Goal: Transaction & Acquisition: Purchase product/service

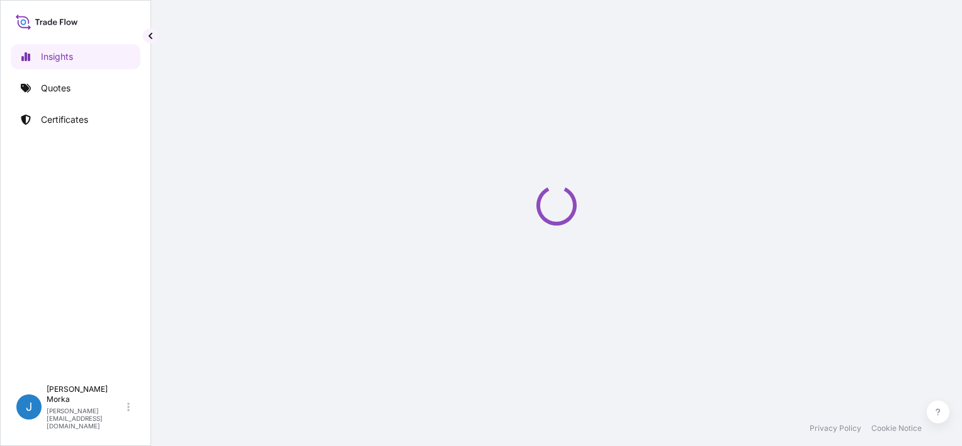
select select "2025"
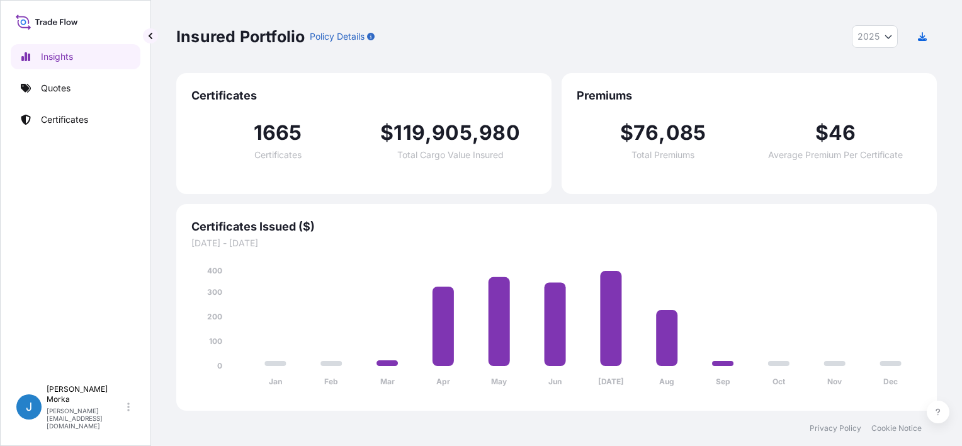
click at [57, 84] on p "Quotes" at bounding box center [56, 88] width 30 height 13
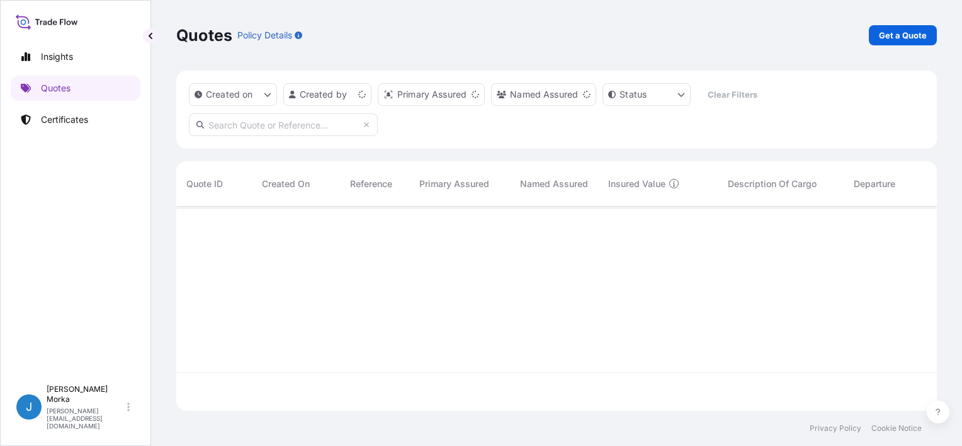
scroll to position [201, 750]
click at [898, 38] on p "Get a Quote" at bounding box center [903, 35] width 48 height 13
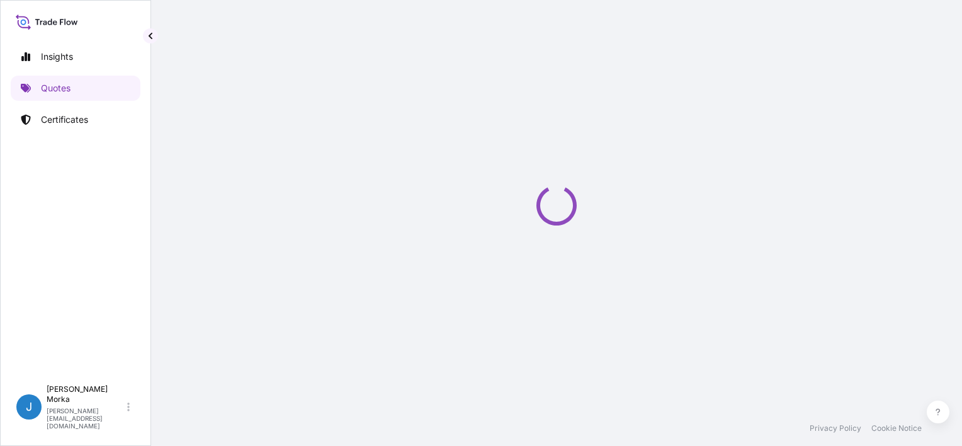
scroll to position [20, 0]
select select "Road / [GEOGRAPHIC_DATA]"
select select "Sea"
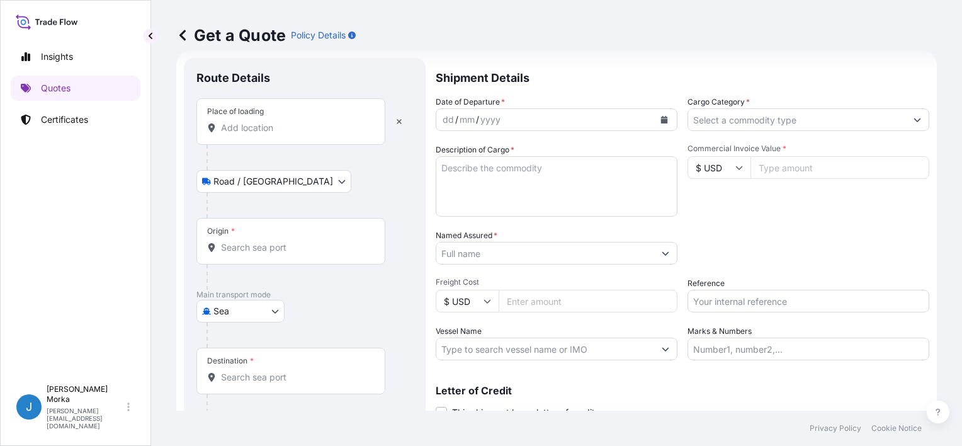
click at [275, 137] on div "Place of loading" at bounding box center [290, 121] width 189 height 47
click at [275, 134] on input "Place of loading" at bounding box center [295, 127] width 149 height 13
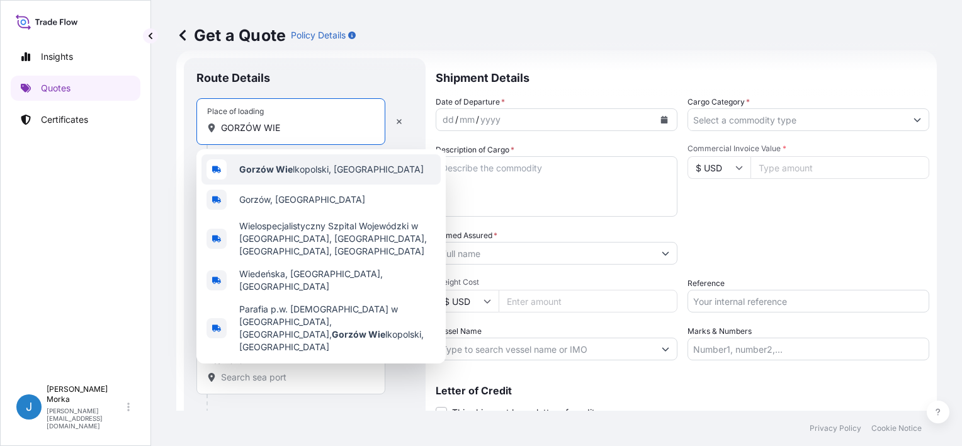
click at [322, 167] on span "Gorzów Wie lkopolski, [GEOGRAPHIC_DATA]" at bounding box center [331, 169] width 184 height 13
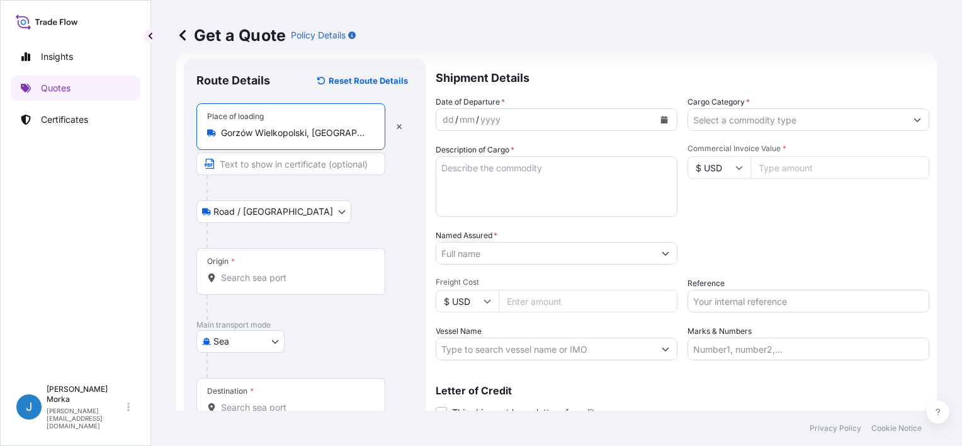
type input "Gorzów Wielkopolski, [GEOGRAPHIC_DATA]"
click at [259, 279] on input "Origin *" at bounding box center [295, 277] width 149 height 13
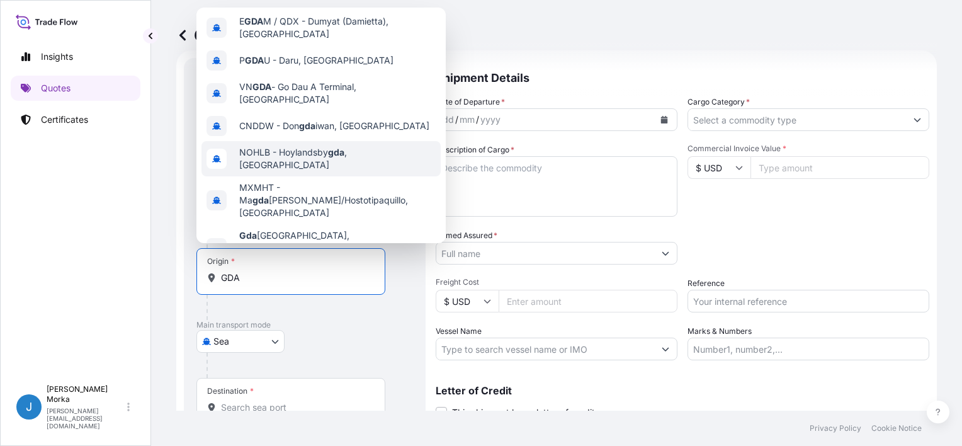
scroll to position [91, 0]
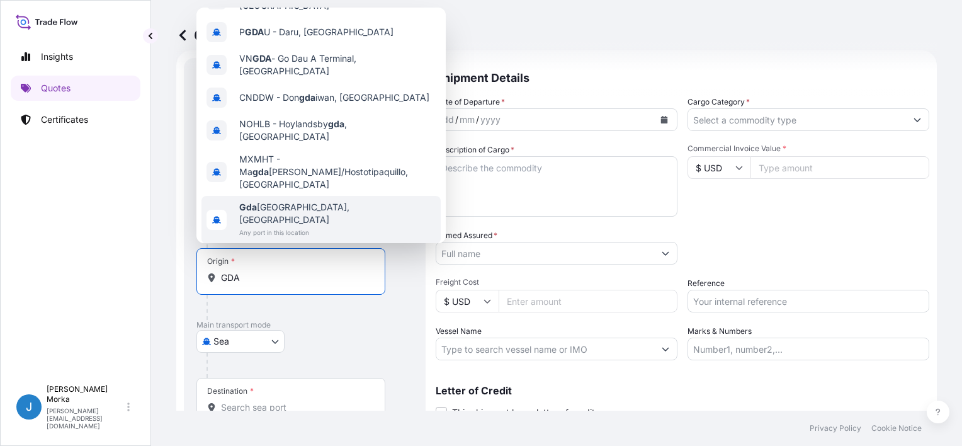
click at [311, 196] on div "Gda ńsk, [GEOGRAPHIC_DATA] Any port in this location" at bounding box center [320, 220] width 239 height 48
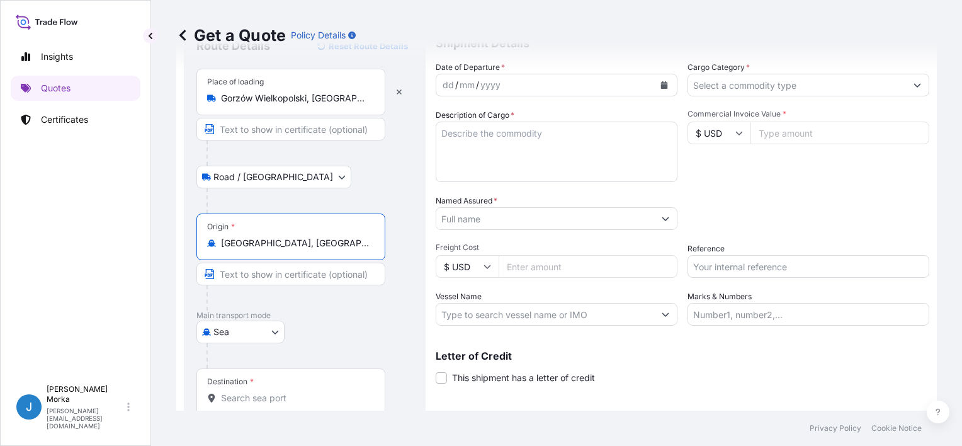
scroll to position [123, 0]
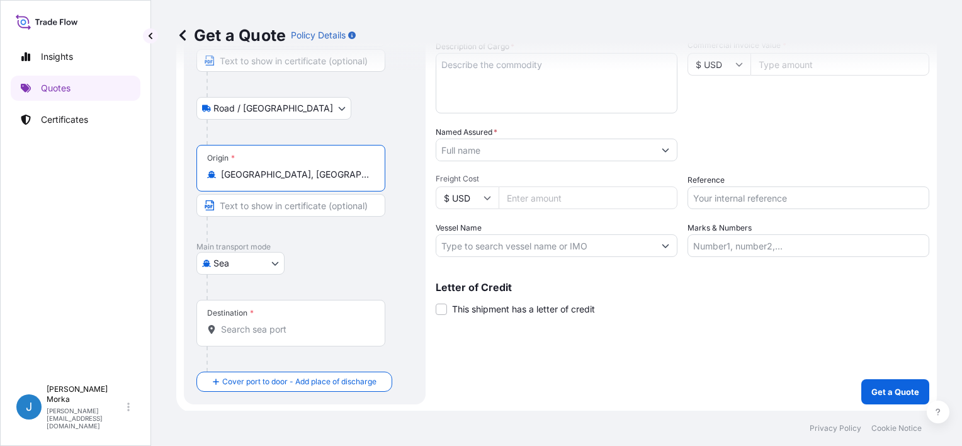
type input "[GEOGRAPHIC_DATA], [GEOGRAPHIC_DATA]"
click at [255, 325] on input "Destination *" at bounding box center [295, 329] width 149 height 13
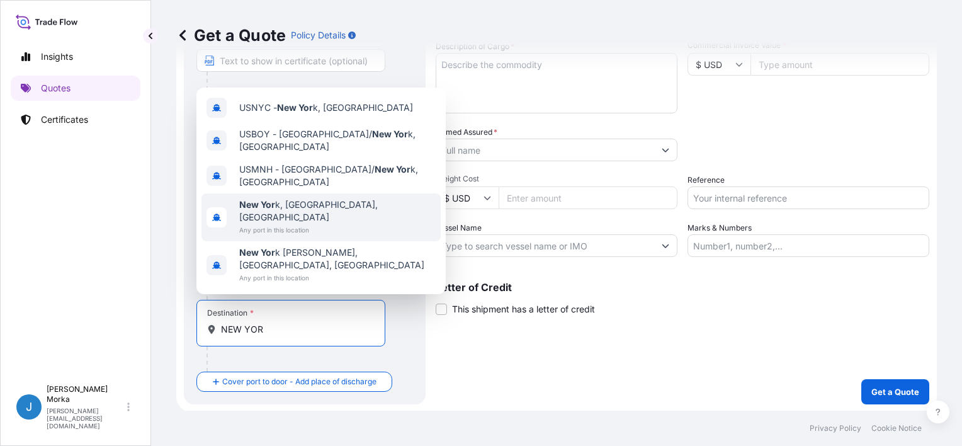
click at [287, 223] on span "New Yor k, [GEOGRAPHIC_DATA], [GEOGRAPHIC_DATA]" at bounding box center [337, 210] width 196 height 25
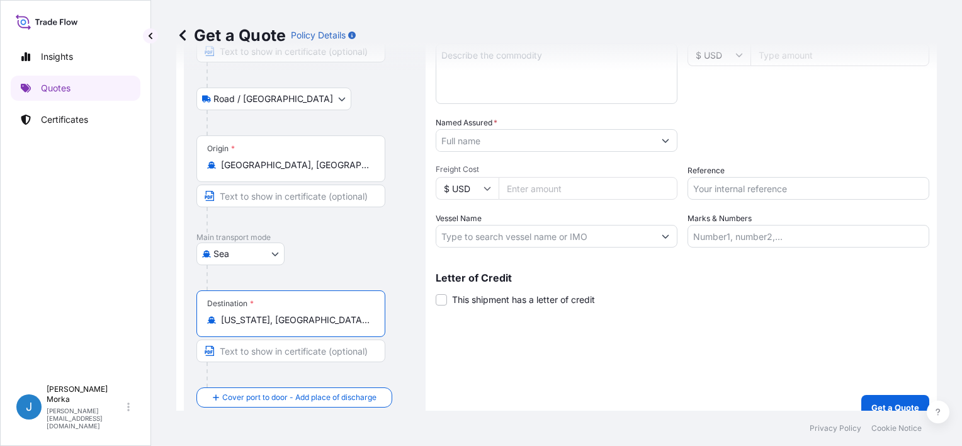
scroll to position [149, 0]
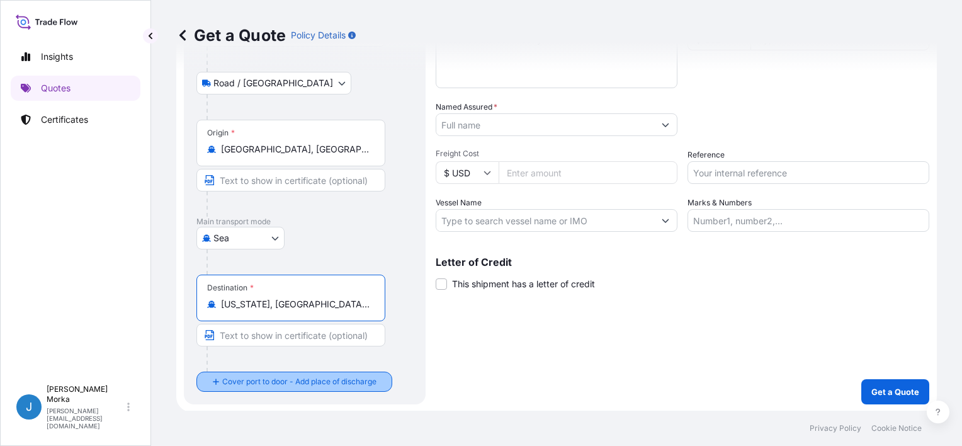
type input "[US_STATE], [GEOGRAPHIC_DATA], [GEOGRAPHIC_DATA]"
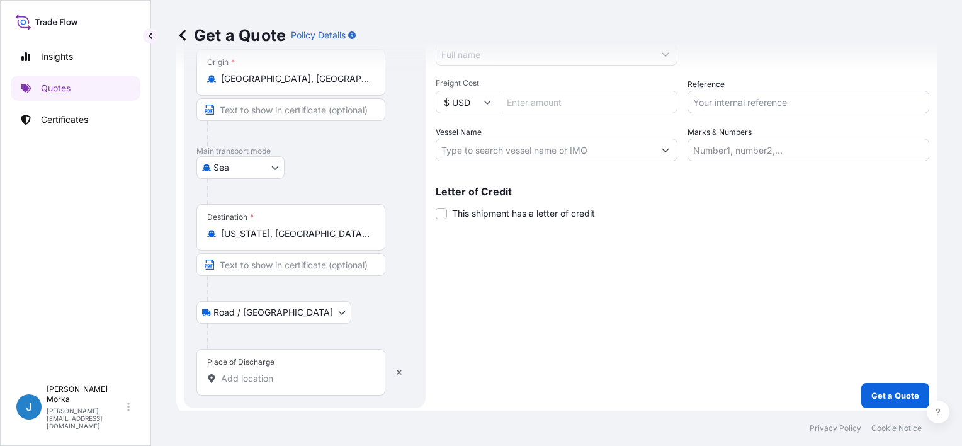
scroll to position [223, 0]
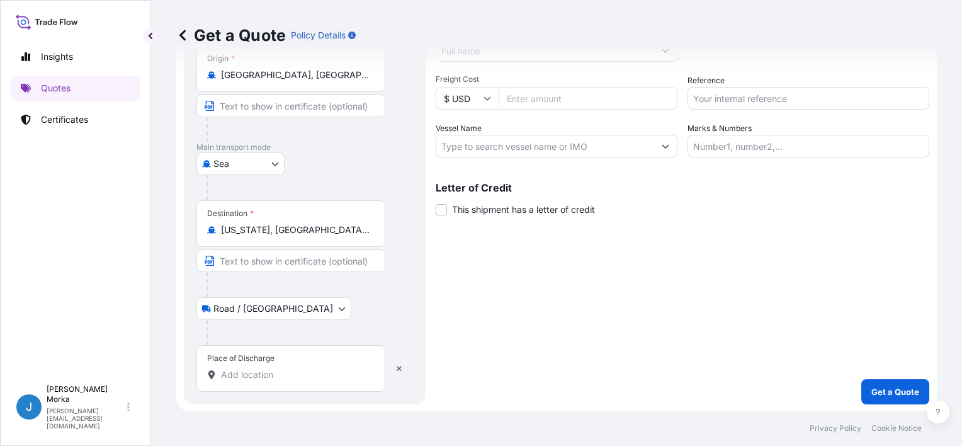
click at [282, 371] on input "Place of Discharge" at bounding box center [295, 374] width 149 height 13
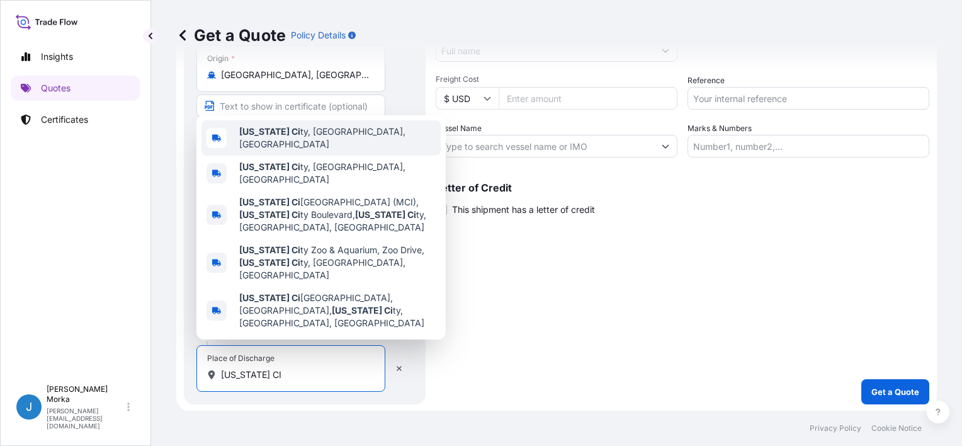
click at [330, 150] on span "[US_STATE][GEOGRAPHIC_DATA], [GEOGRAPHIC_DATA], [GEOGRAPHIC_DATA]" at bounding box center [337, 137] width 196 height 25
type input "[US_STATE][GEOGRAPHIC_DATA], [GEOGRAPHIC_DATA], [GEOGRAPHIC_DATA]"
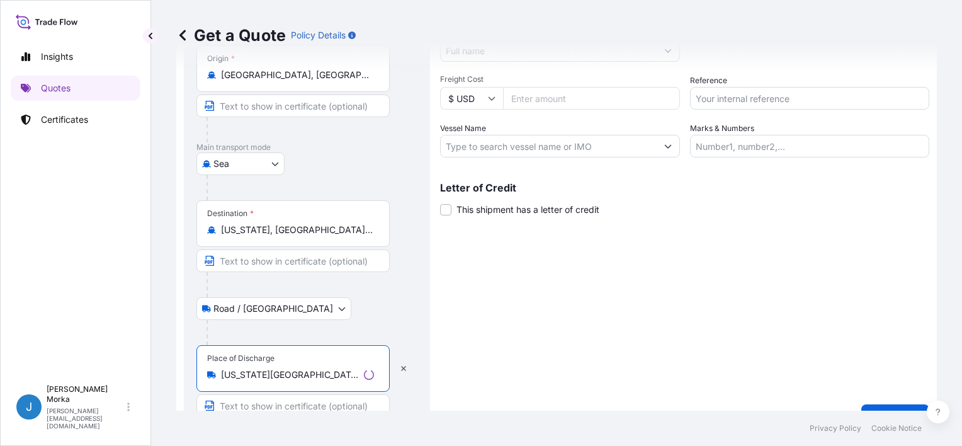
click at [509, 326] on div "Shipment Details Date of Departure * dd / mm / yyyy Cargo Category * Descriptio…" at bounding box center [684, 142] width 489 height 574
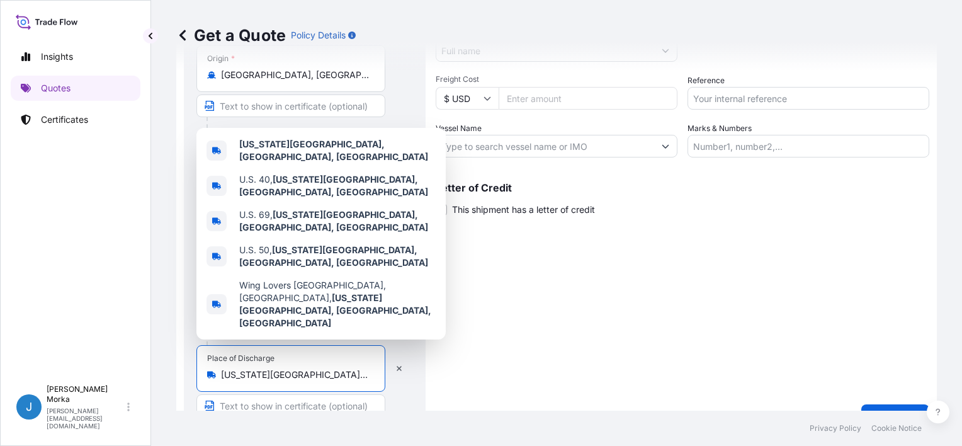
drag, startPoint x: 315, startPoint y: 373, endPoint x: 195, endPoint y: 379, distance: 119.7
click at [195, 379] on div "Route Details Reset Route Details Place of loading [GEOGRAPHIC_DATA], [GEOGRAPH…" at bounding box center [305, 142] width 242 height 574
click at [544, 296] on div "Shipment Details Date of Departure * dd / mm / yyyy Cargo Category * Descriptio…" at bounding box center [682, 142] width 493 height 574
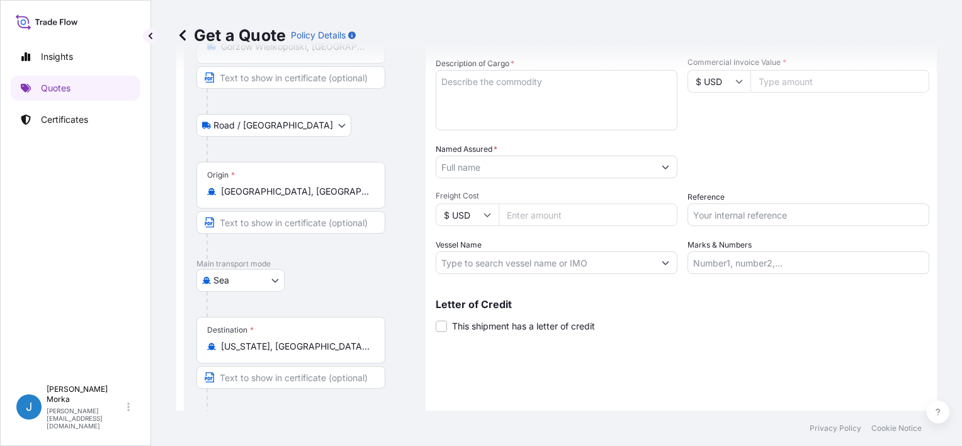
scroll to position [0, 0]
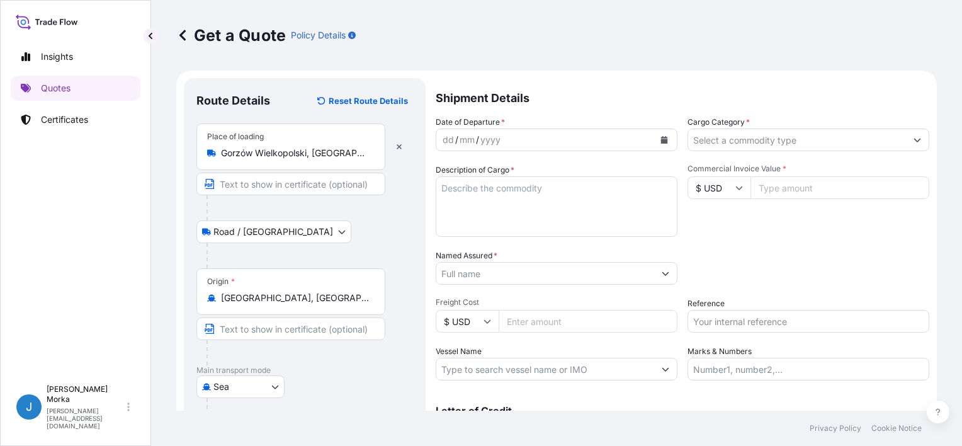
click at [655, 142] on button "Calendar" at bounding box center [664, 140] width 20 height 20
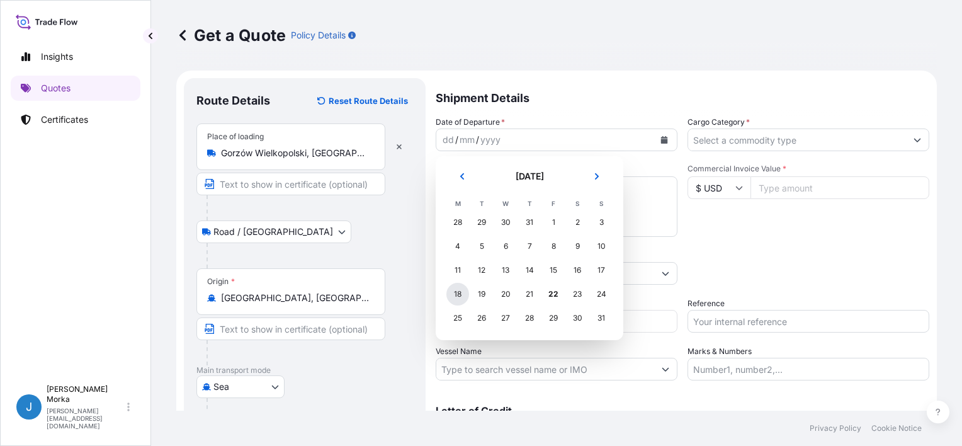
click at [461, 292] on div "18" at bounding box center [457, 294] width 23 height 23
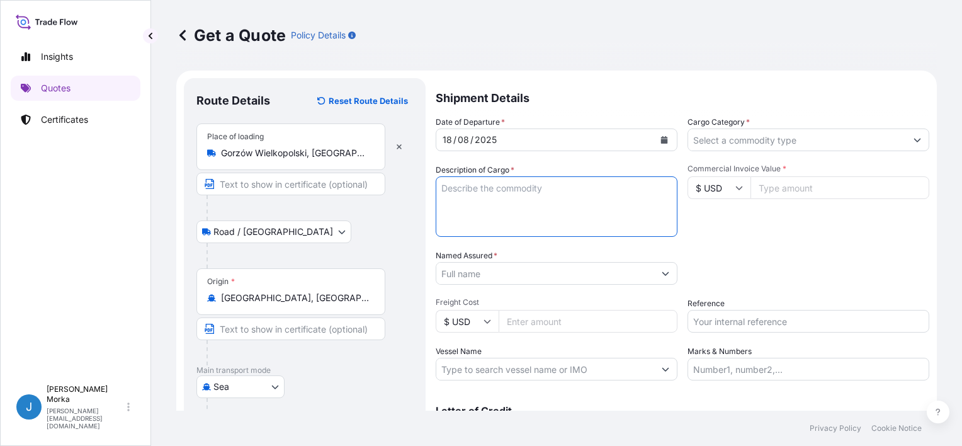
click at [557, 191] on textarea "Description of Cargo *" at bounding box center [557, 206] width 242 height 60
paste textarea "STEEL STRUCTURE"
click at [443, 185] on textarea "STEEL STRUCTURE" at bounding box center [557, 206] width 242 height 60
click at [468, 184] on textarea "STEEL STRUCTURE" at bounding box center [557, 206] width 242 height 60
paste textarea "TIIU5259895"
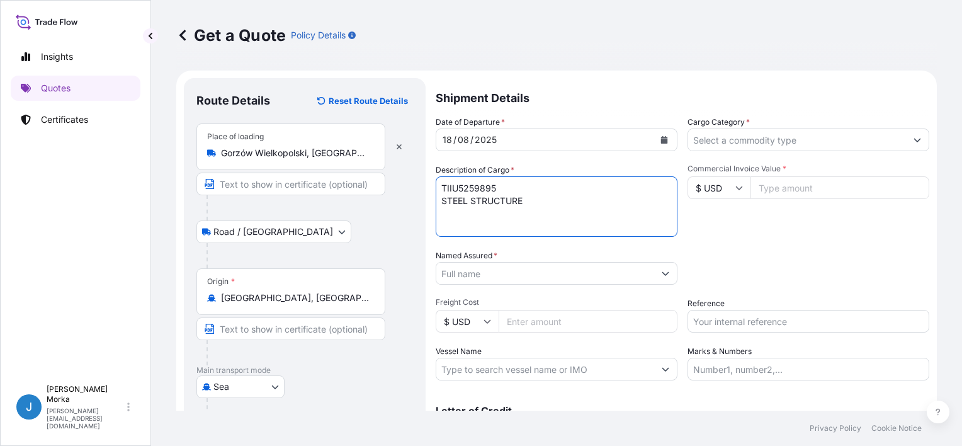
click at [565, 201] on textarea "TIIU5259895 STEEL STRUCTURE" at bounding box center [557, 206] width 242 height 60
paste textarea "GW: 2200 PKG: 2"
click at [456, 213] on textarea "TIIU5259895 STEEL STRUCTURE GW: 2200 PKG: 2" at bounding box center [557, 206] width 242 height 60
click at [532, 212] on textarea "TIIU5259895 STEEL STRUCTURE GROSS WEIGHT: 2200 PKG: 2" at bounding box center [557, 206] width 242 height 60
click at [539, 211] on textarea "TIIU5259895 STEEL STRUCTURE GROSS WEIGHT: 2200 PKG: 2" at bounding box center [557, 206] width 242 height 60
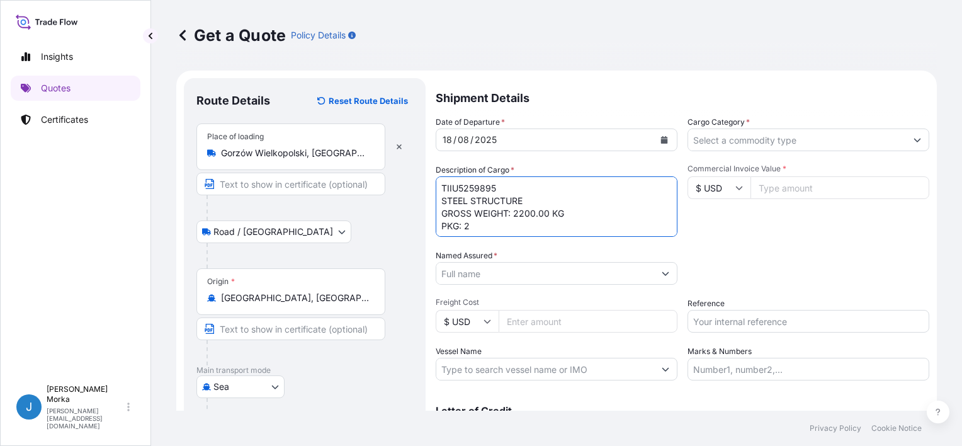
scroll to position [1, 0]
drag, startPoint x: 460, startPoint y: 225, endPoint x: 419, endPoint y: 229, distance: 41.1
click at [419, 229] on form "Route Details Reset Route Details Place of loading [GEOGRAPHIC_DATA], [GEOGRAPH…" at bounding box center [556, 364] width 760 height 589
click at [470, 230] on textarea "TIIU5259895 STEEL STRUCTURE GROSS WEIGHT: 2200.00 KG 2" at bounding box center [557, 206] width 242 height 60
type textarea "TIIU5259895 STEEL STRUCTURE GROSS WEIGHT: 2200.00 KG 2 PACKAGES"
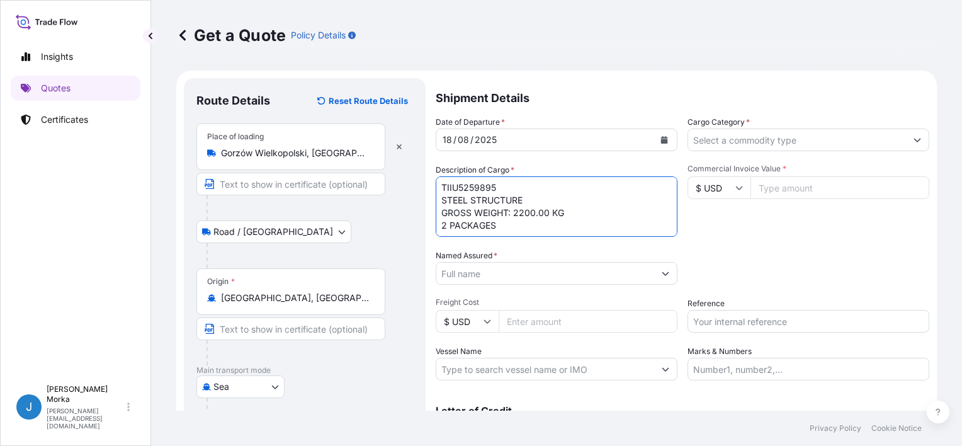
click at [714, 246] on div "Date of Departure * [DATE] Cargo Category * Description of Cargo * TIIU5259895 …" at bounding box center [682, 248] width 493 height 264
click at [527, 273] on input "Named Assured *" at bounding box center [545, 273] width 218 height 23
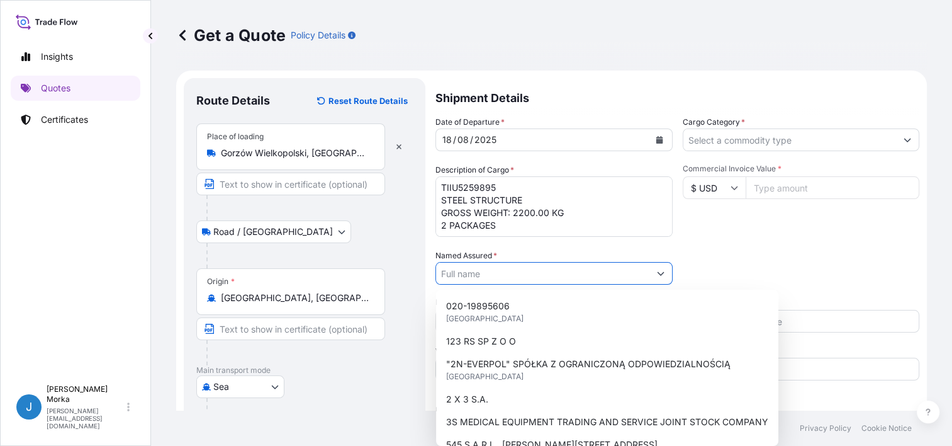
paste input "LOAD KING CRANE"
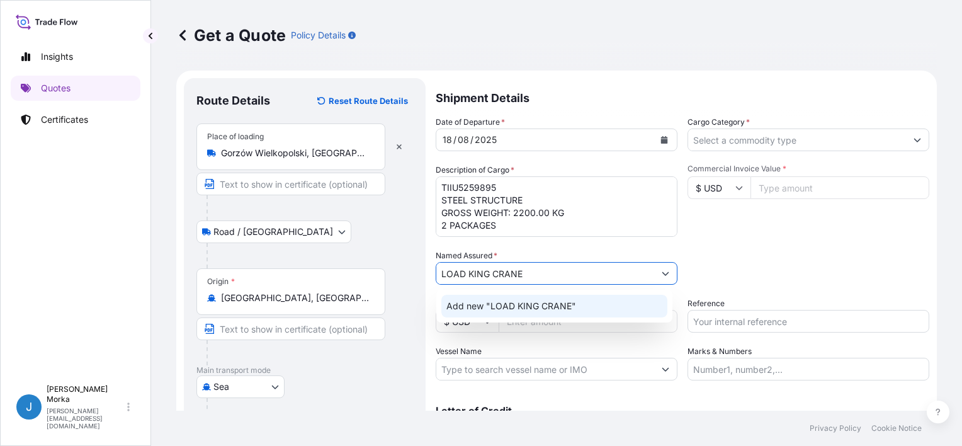
click at [507, 302] on span "Add new "LOAD KING CRANE"" at bounding box center [511, 306] width 130 height 13
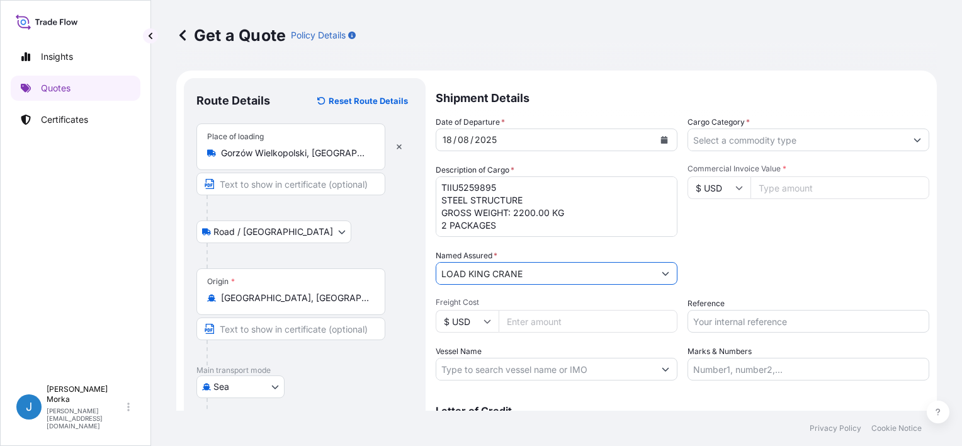
type input "LOAD KING CRANE"
click at [750, 262] on div "Packing Category Type to search a container mode Please select a primary mode o…" at bounding box center [808, 266] width 242 height 35
click at [763, 196] on input "Commercial Invoice Value *" at bounding box center [839, 187] width 179 height 23
paste input "10500"
type input "10500"
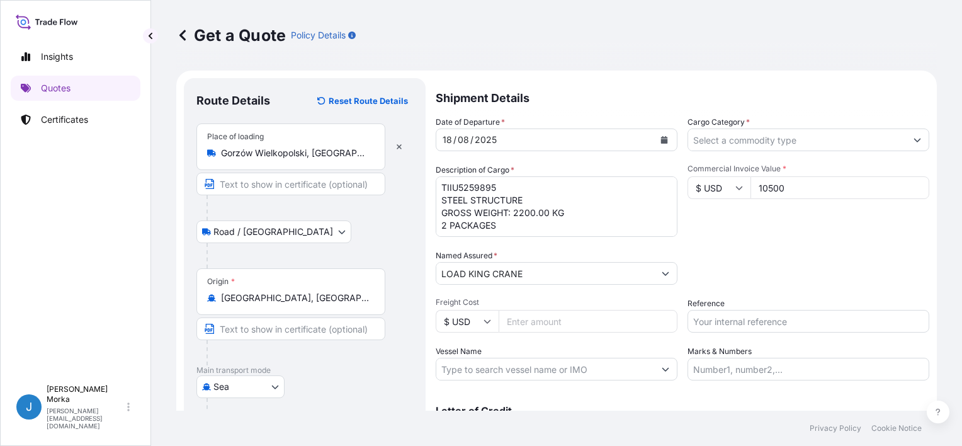
click at [764, 230] on div "Commercial Invoice Value * $ USD 10500" at bounding box center [808, 200] width 242 height 73
click at [819, 432] on p "Privacy Policy" at bounding box center [835, 428] width 52 height 10
click at [662, 134] on button "Calendar" at bounding box center [664, 140] width 20 height 20
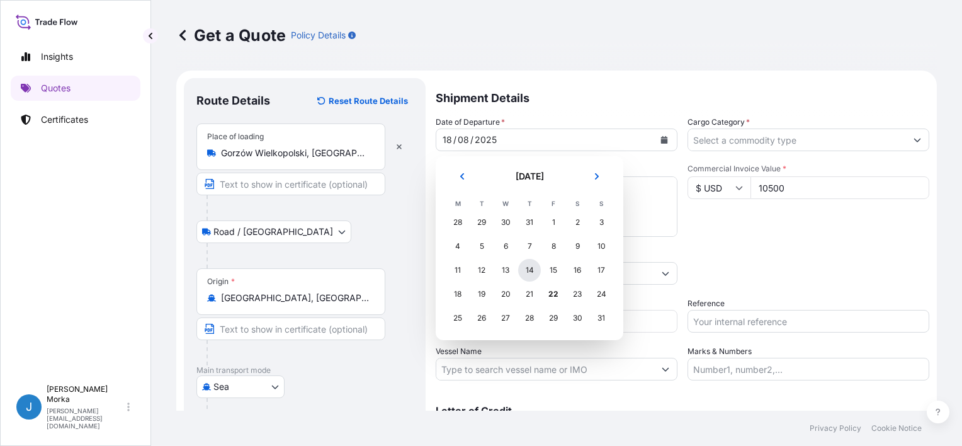
click at [533, 272] on div "14" at bounding box center [529, 270] width 23 height 23
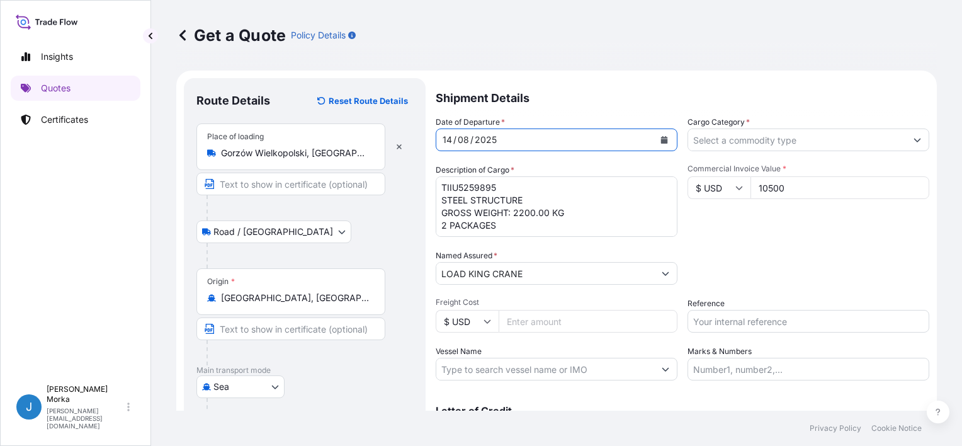
click at [699, 265] on div "Packing Category Type to search a container mode Please select a primary mode o…" at bounding box center [808, 266] width 242 height 35
click at [731, 135] on input "Cargo Category *" at bounding box center [797, 139] width 218 height 23
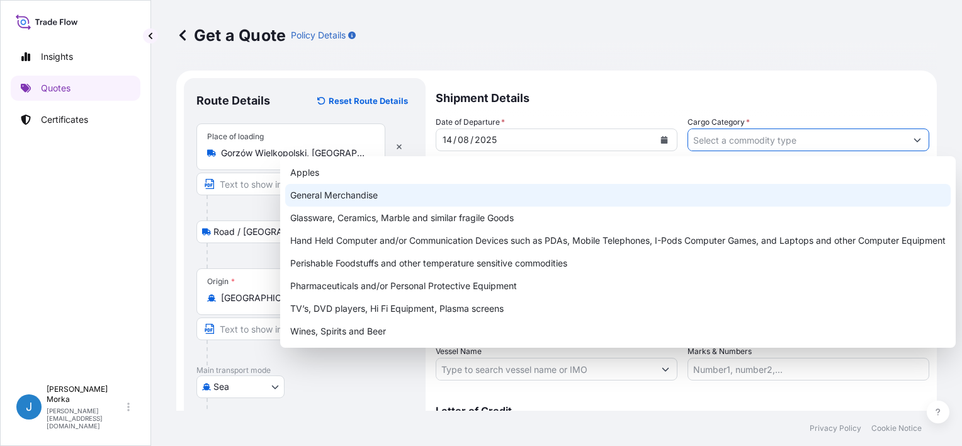
click at [403, 185] on div "General Merchandise" at bounding box center [617, 195] width 665 height 23
type input "General Merchandise"
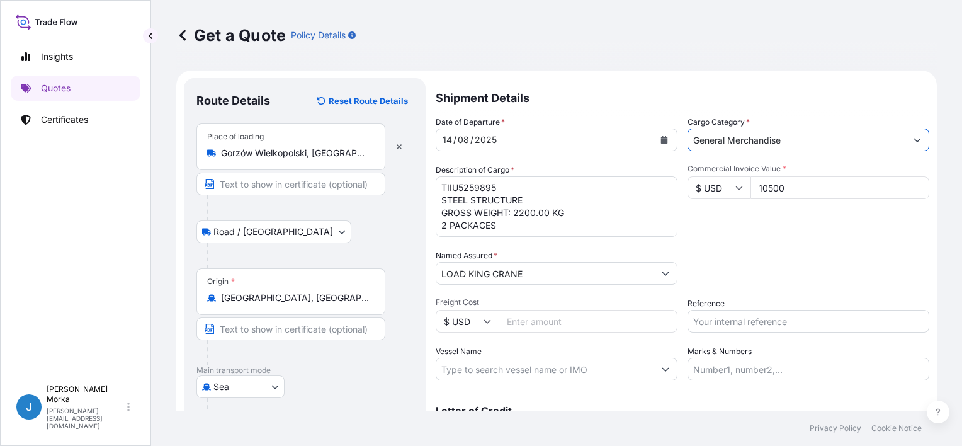
click at [639, 81] on p "Shipment Details" at bounding box center [682, 97] width 493 height 38
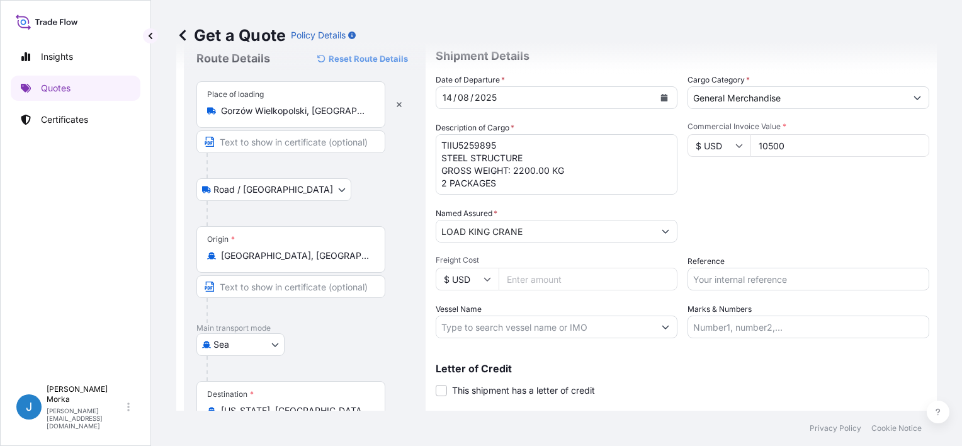
scroll to position [63, 0]
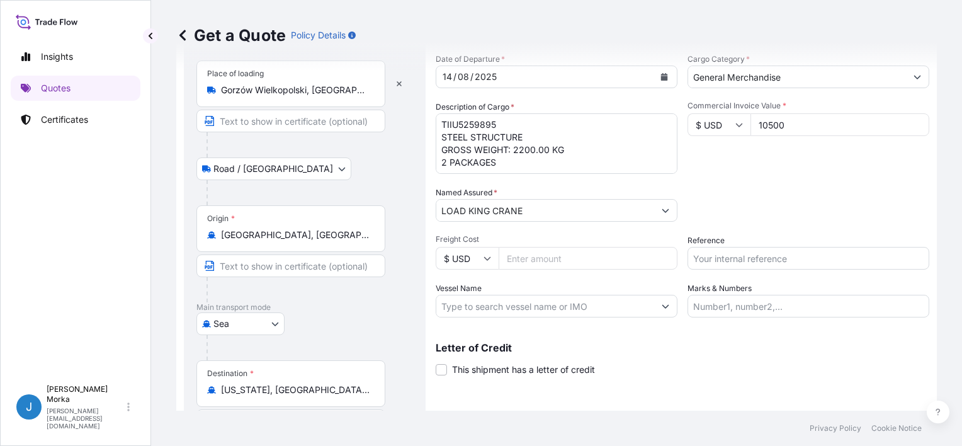
click at [732, 261] on input "Reference" at bounding box center [808, 258] width 242 height 23
paste input "S02028305"
type input "S02028305"
click at [738, 198] on div "Packing Category Type to search a container mode Please select a primary mode o…" at bounding box center [808, 203] width 242 height 35
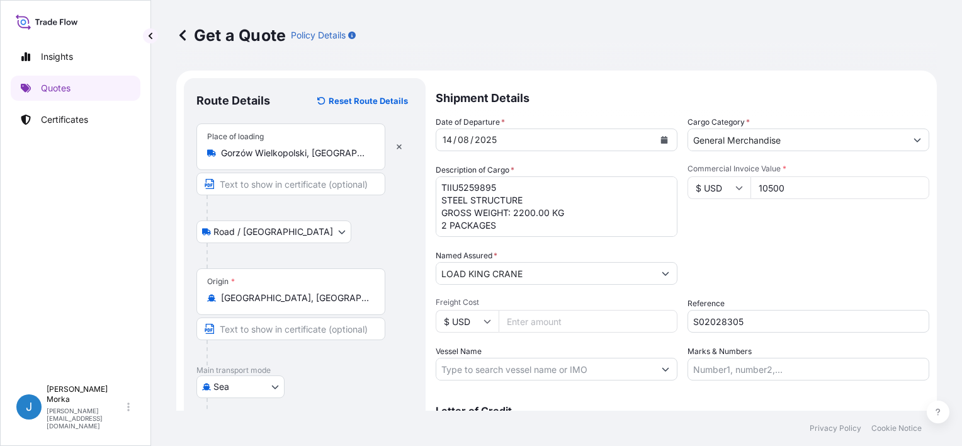
scroll to position [248, 0]
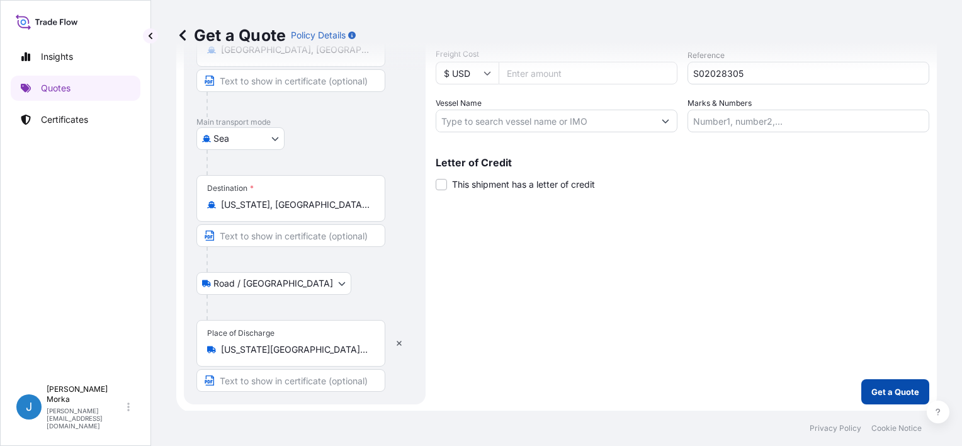
click at [893, 394] on p "Get a Quote" at bounding box center [895, 391] width 48 height 13
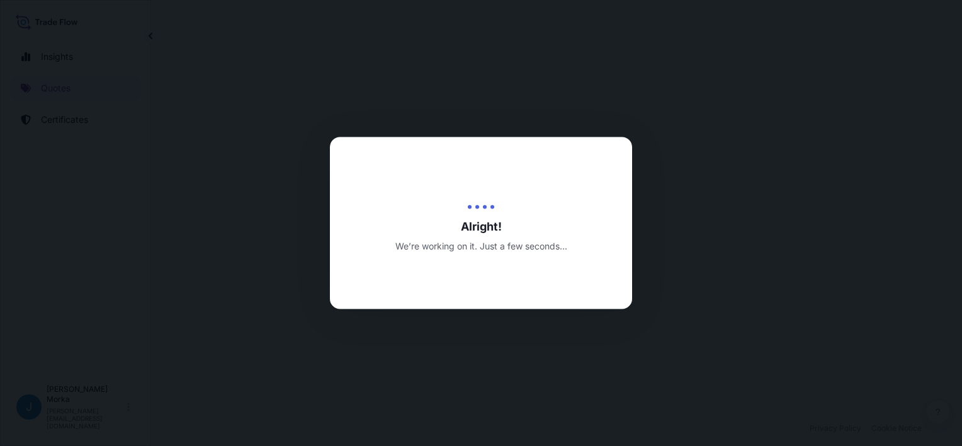
select select "Road / [GEOGRAPHIC_DATA]"
select select "Sea"
select select "Road / [GEOGRAPHIC_DATA]"
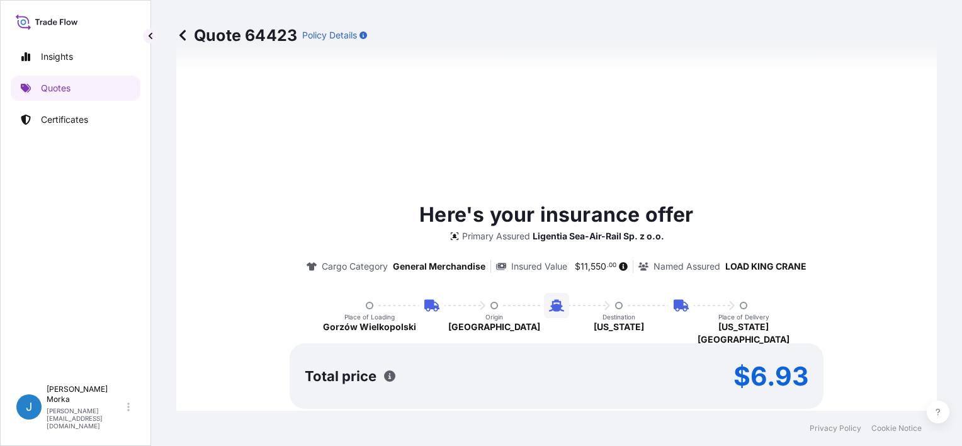
scroll to position [792, 0]
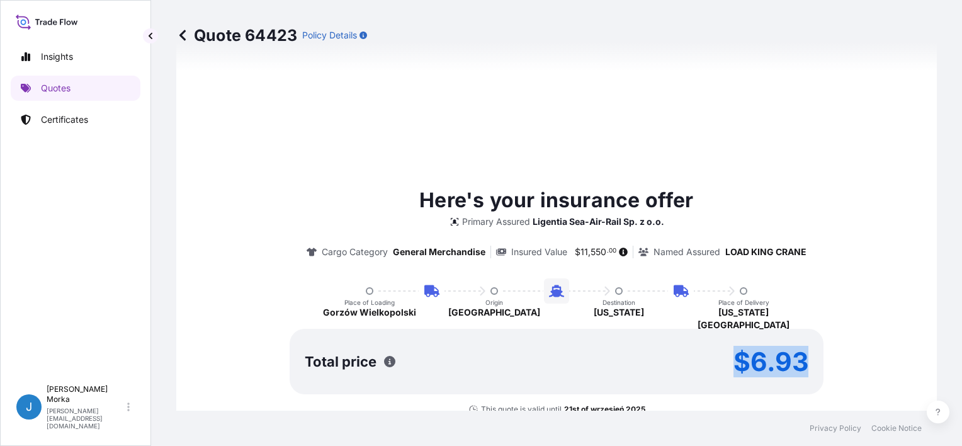
drag, startPoint x: 734, startPoint y: 355, endPoint x: 819, endPoint y: 354, distance: 84.3
click at [819, 354] on div "Here's your insurance offer Primary Assured Ligentia Sea-Air-Rail Sp. z o.o. Ca…" at bounding box center [556, 299] width 725 height 229
copy p "$6.93"
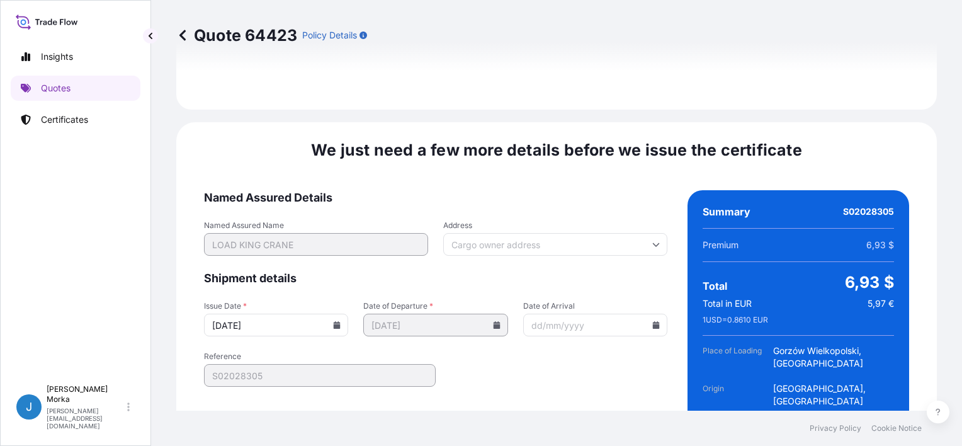
scroll to position [1911, 0]
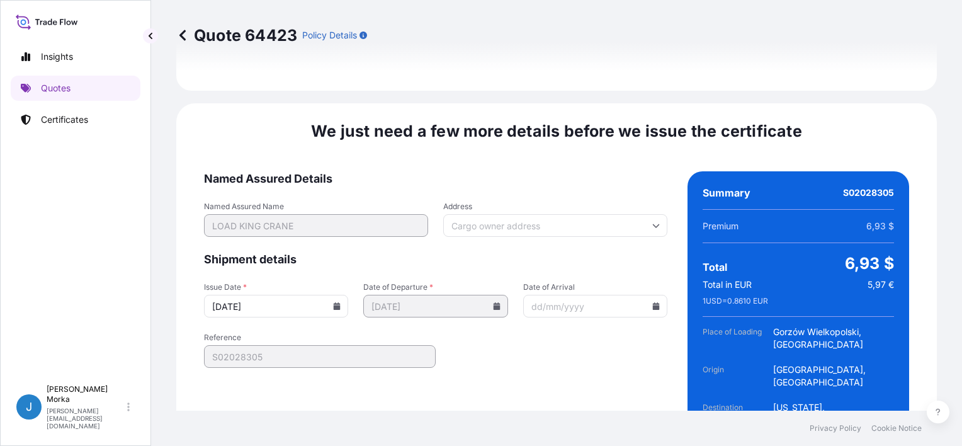
click at [337, 302] on icon at bounding box center [337, 306] width 7 height 8
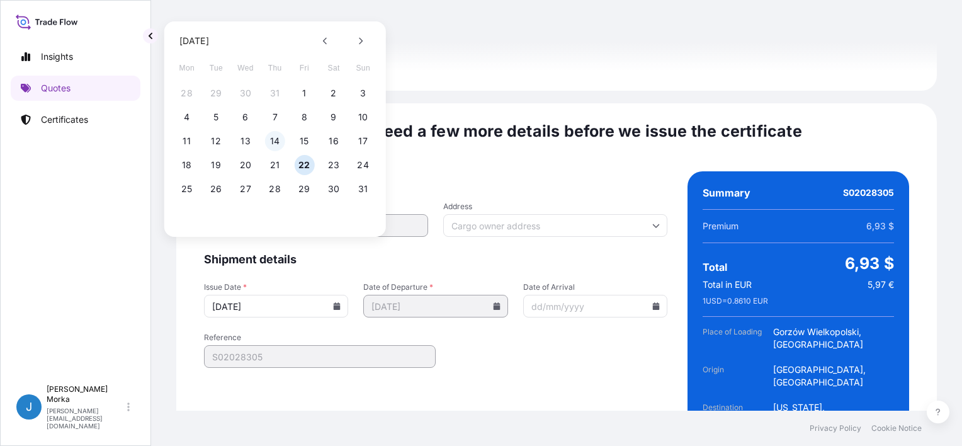
click at [281, 143] on button "14" at bounding box center [275, 141] width 20 height 20
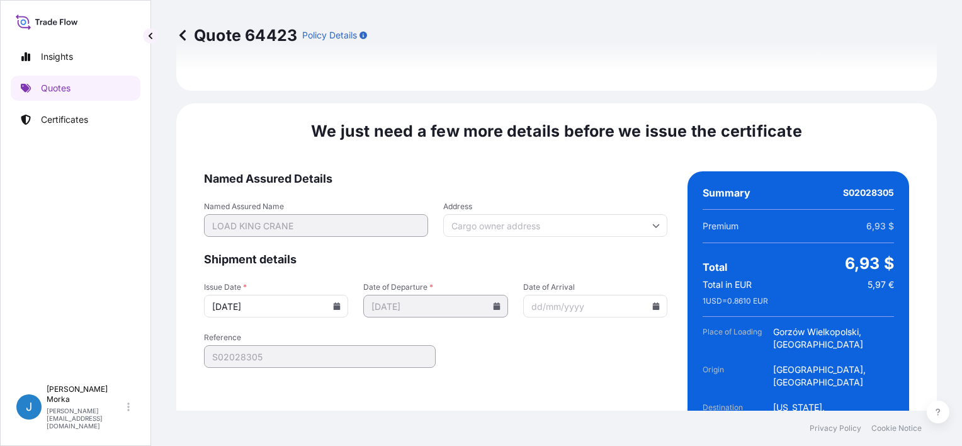
type input "[DATE]"
click at [514, 320] on form "Named Assured Details Named Assured Name LOAD KING CRANE Address Shipment detai…" at bounding box center [435, 350] width 463 height 358
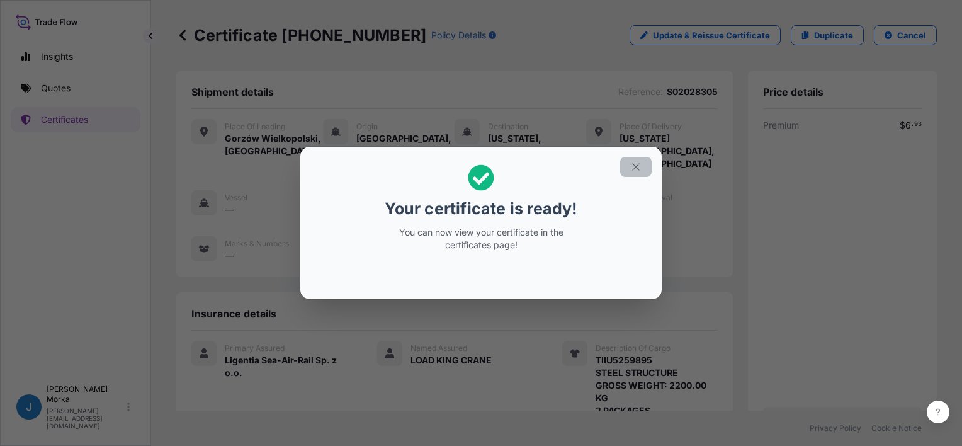
click at [636, 168] on icon "button" at bounding box center [635, 166] width 11 height 11
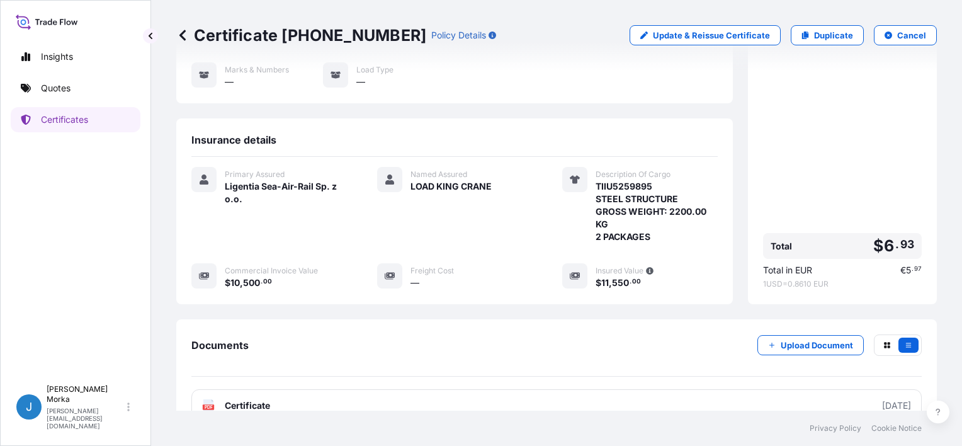
scroll to position [239, 0]
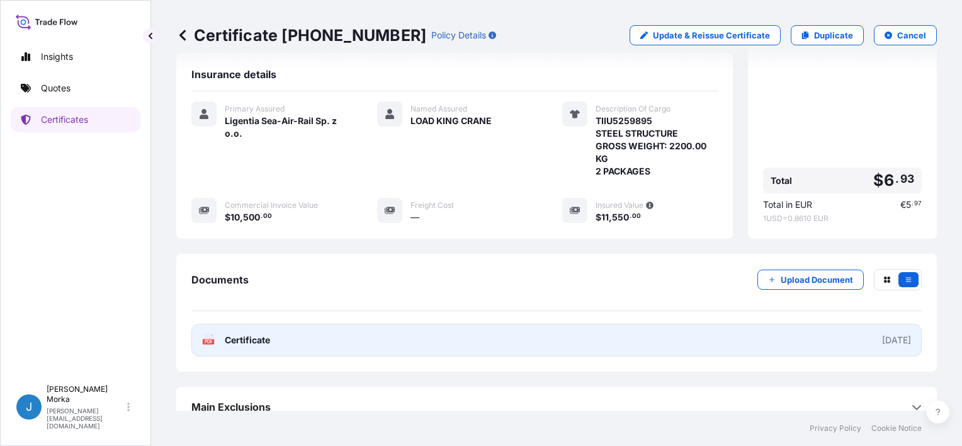
click at [402, 323] on link "PDF Certificate [DATE]" at bounding box center [556, 339] width 730 height 33
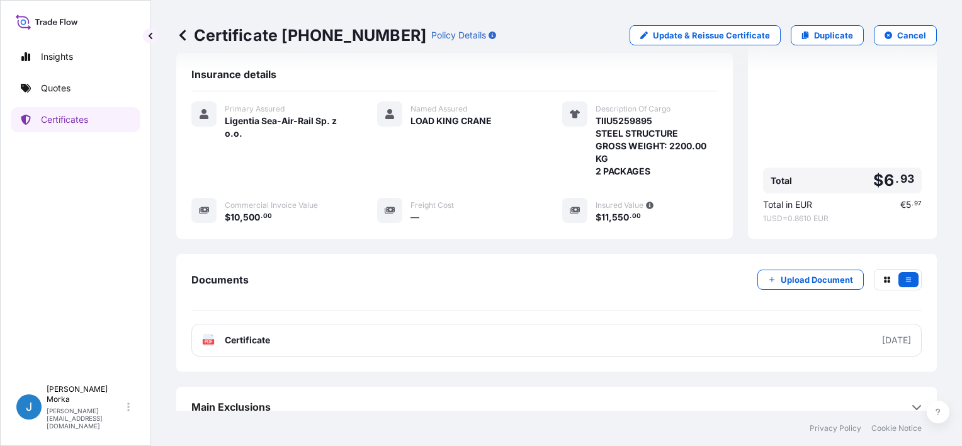
click at [643, 254] on div "Documents Upload Document PDF Certificate [DATE]" at bounding box center [556, 313] width 760 height 118
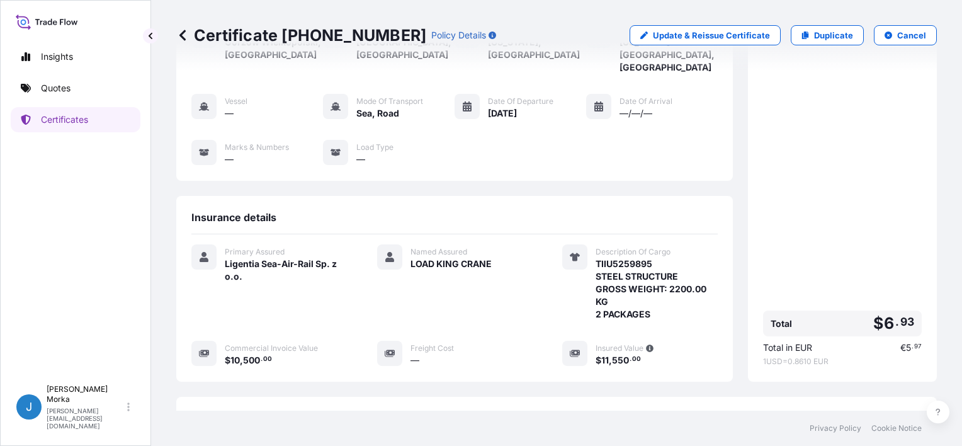
scroll to position [0, 0]
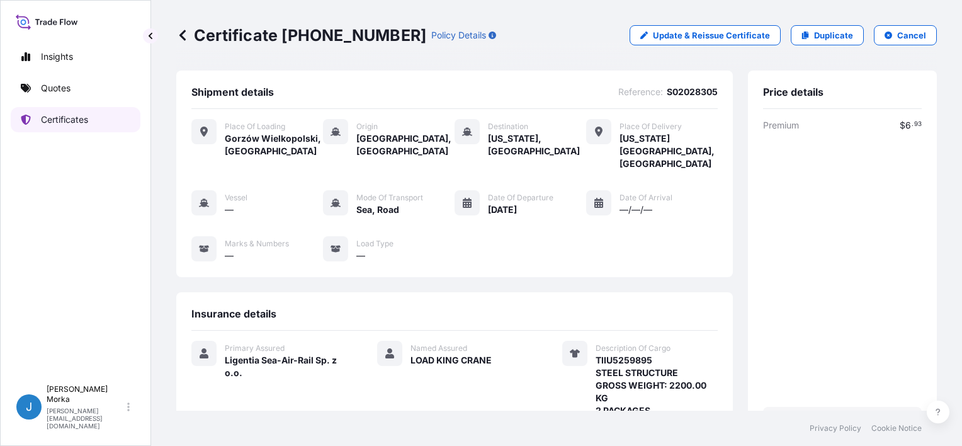
click at [92, 116] on link "Certificates" at bounding box center [76, 119] width 130 height 25
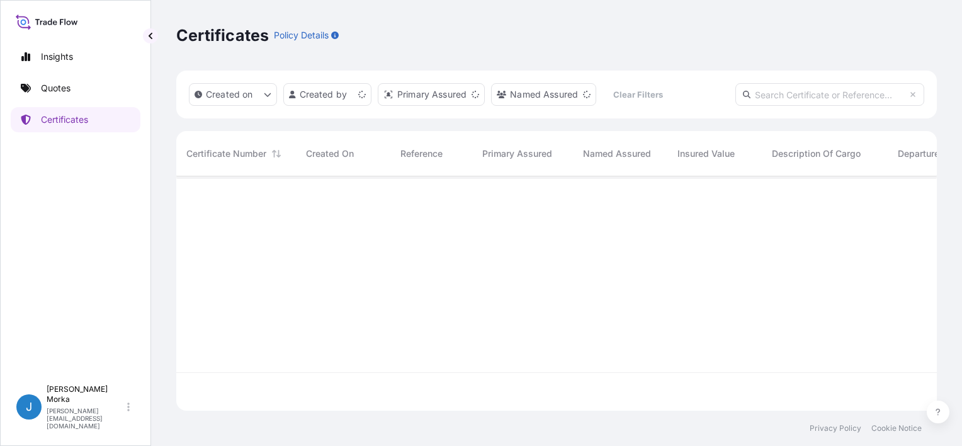
scroll to position [232, 750]
